Goal: Information Seeking & Learning: Learn about a topic

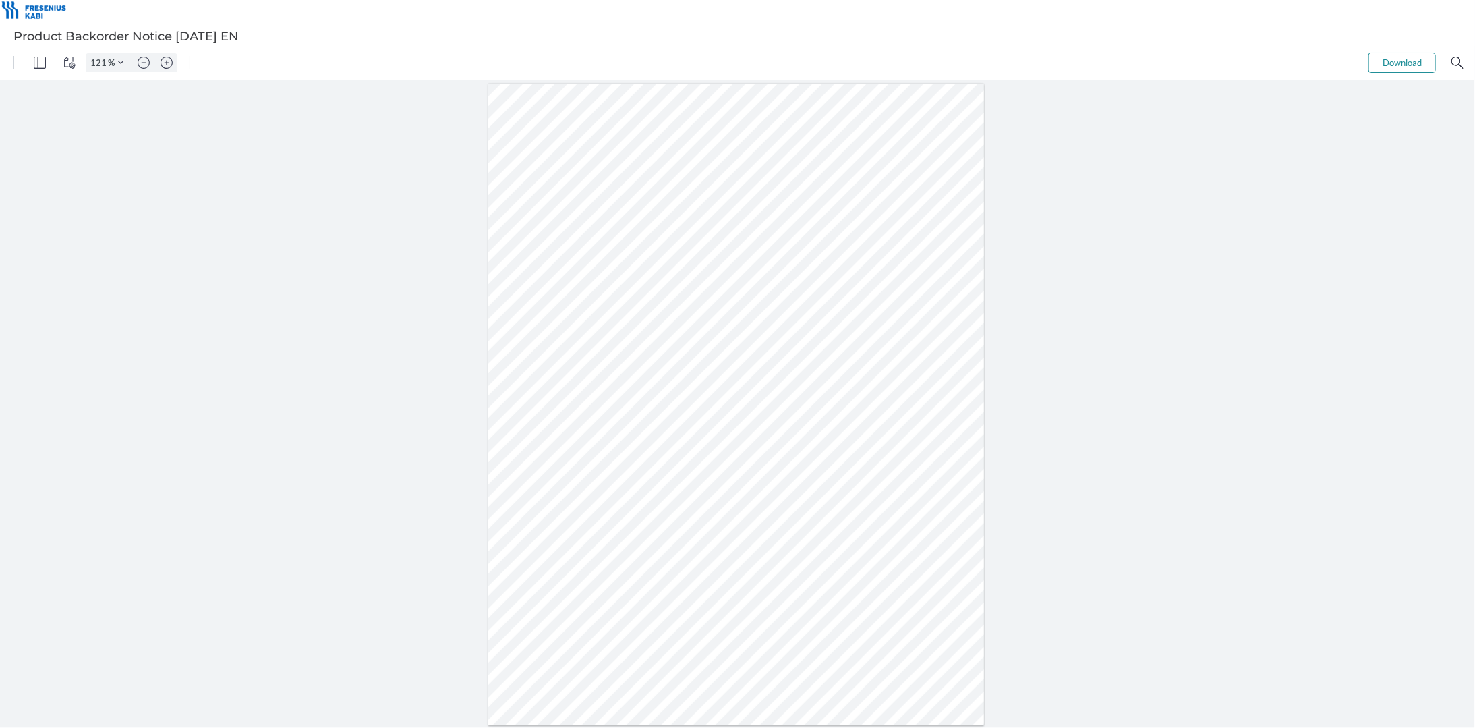
drag, startPoint x: 612, startPoint y: 401, endPoint x: 577, endPoint y: 400, distance: 35.8
click at [577, 400] on div at bounding box center [736, 403] width 496 height 641
click at [899, 513] on div at bounding box center [736, 403] width 496 height 641
click at [612, 411] on div at bounding box center [736, 403] width 496 height 641
drag, startPoint x: 613, startPoint y: 414, endPoint x: 583, endPoint y: 420, distance: 30.8
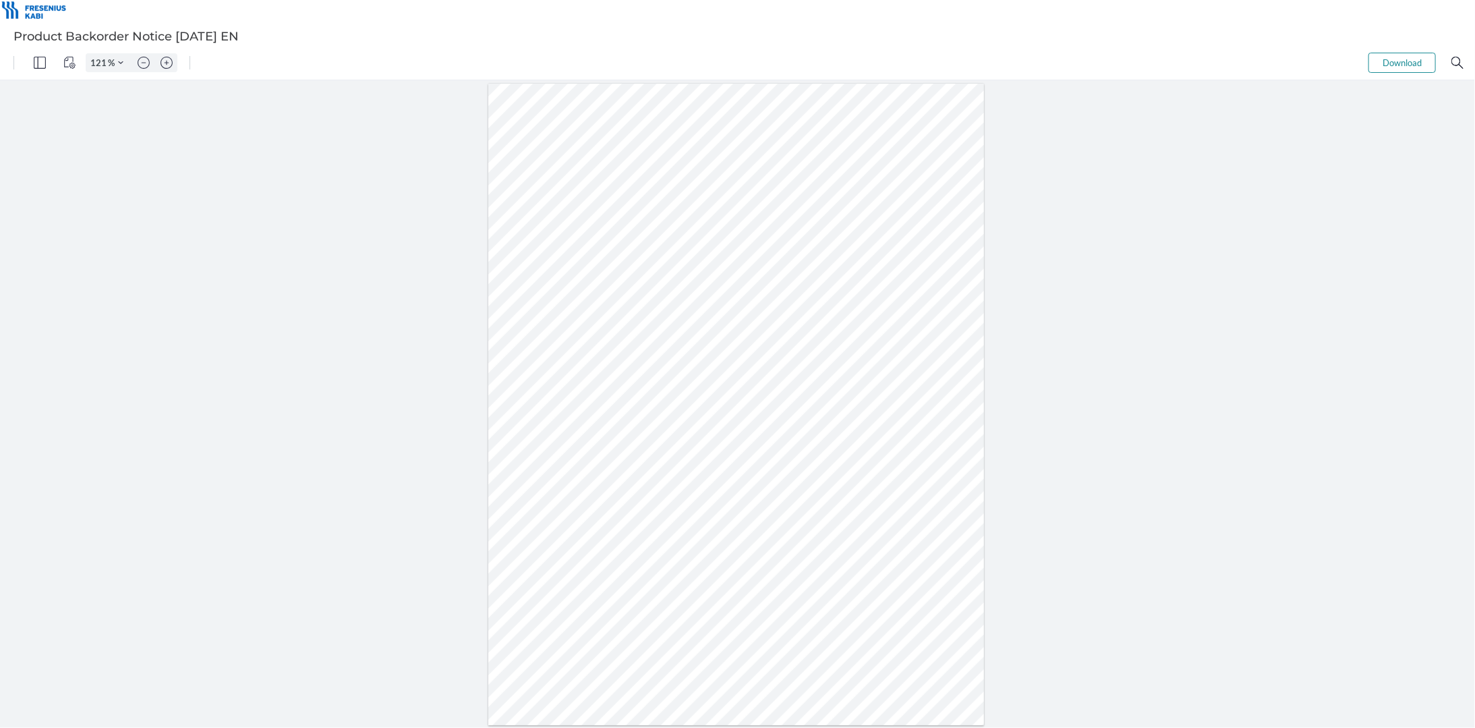
click at [583, 420] on div at bounding box center [736, 403] width 496 height 641
drag, startPoint x: 643, startPoint y: 447, endPoint x: 616, endPoint y: 449, distance: 27.1
click at [616, 449] on div at bounding box center [736, 403] width 496 height 641
drag, startPoint x: 697, startPoint y: 357, endPoint x: 862, endPoint y: 384, distance: 166.8
click at [862, 384] on div at bounding box center [736, 403] width 496 height 641
